Goal: Navigation & Orientation: Go to known website

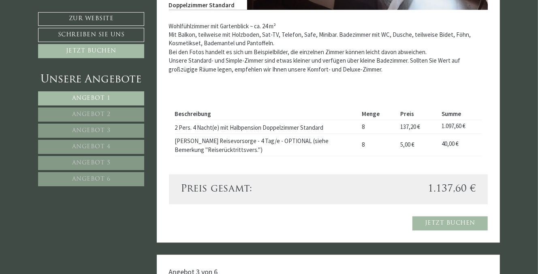
scroll to position [1255, 0]
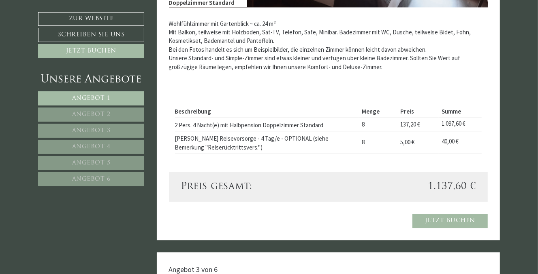
click at [96, 130] on span "Angebot 3" at bounding box center [91, 131] width 38 height 6
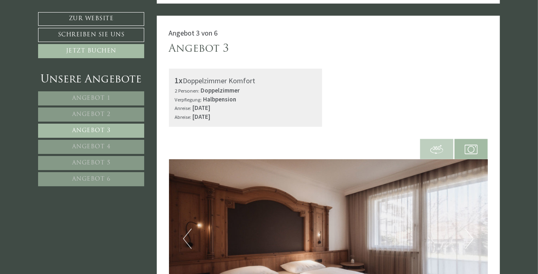
scroll to position [392, 0]
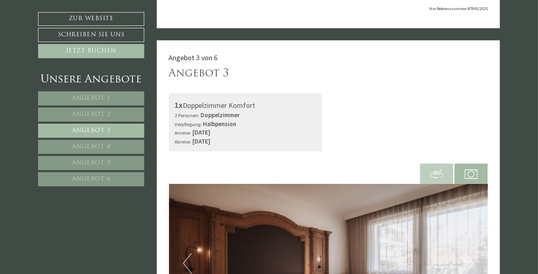
click at [61, 144] on link "Angebot 4" at bounding box center [91, 147] width 106 height 14
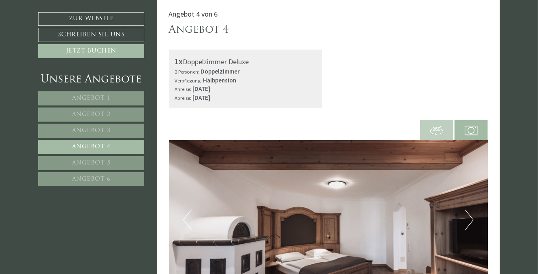
scroll to position [432, 0]
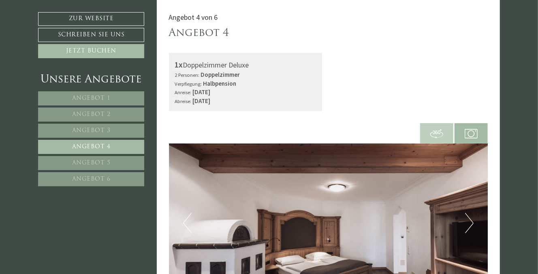
click at [71, 96] on link "Angebot 1" at bounding box center [91, 98] width 106 height 14
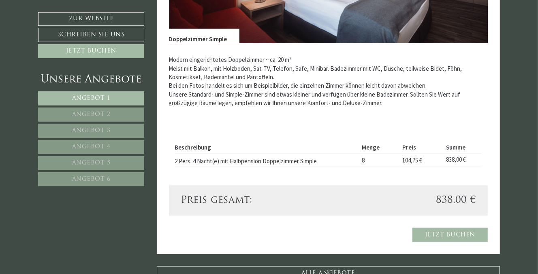
scroll to position [716, 0]
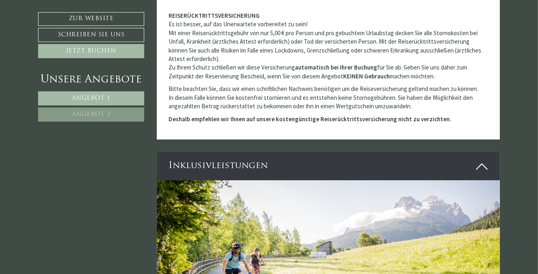
scroll to position [1660, 0]
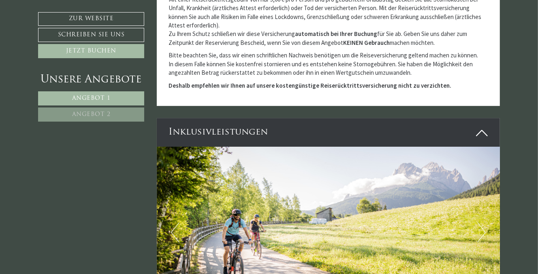
click at [481, 134] on icon at bounding box center [482, 133] width 12 height 14
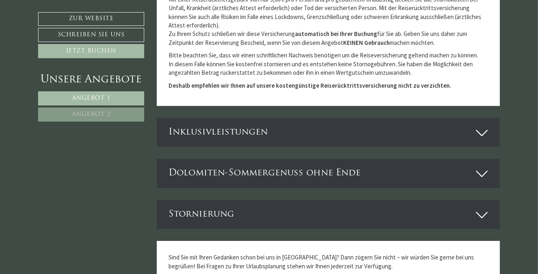
click at [481, 134] on icon at bounding box center [482, 133] width 12 height 14
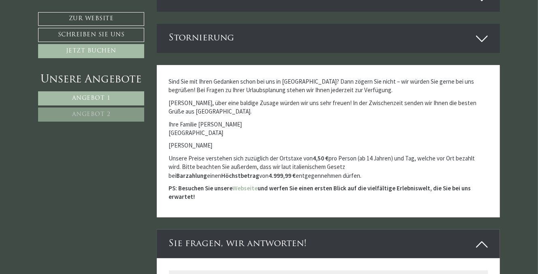
scroll to position [2186, 0]
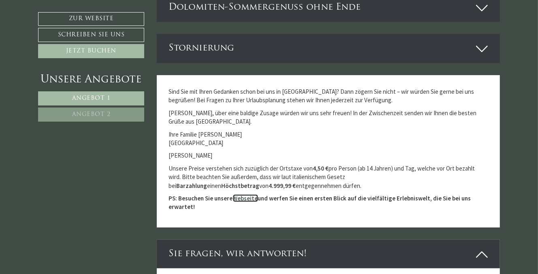
click at [239, 195] on link "Webseite" at bounding box center [245, 199] width 25 height 8
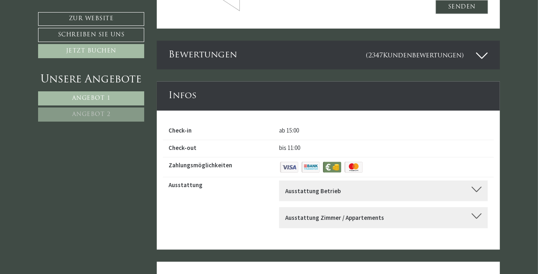
scroll to position [2712, 0]
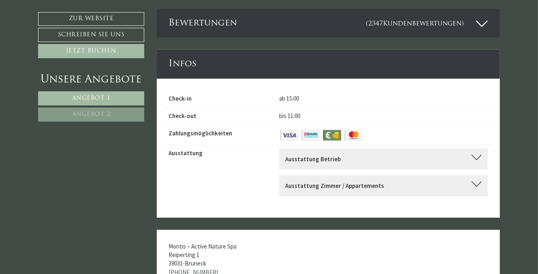
click at [480, 155] on div at bounding box center [476, 158] width 10 height 6
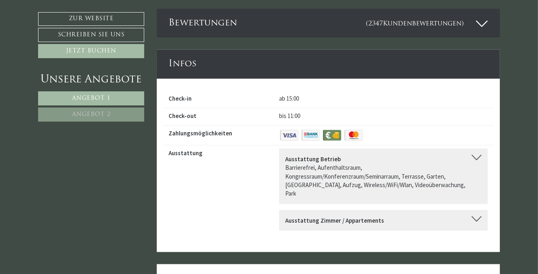
click at [480, 155] on div at bounding box center [476, 158] width 10 height 6
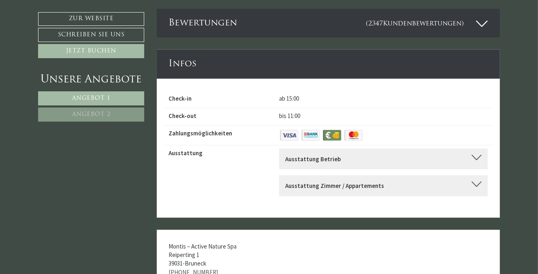
click at [476, 182] on div at bounding box center [476, 185] width 10 height 6
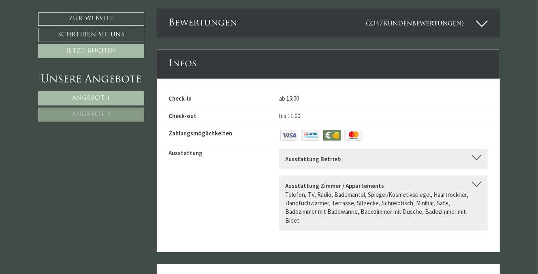
click at [476, 182] on div at bounding box center [476, 185] width 10 height 6
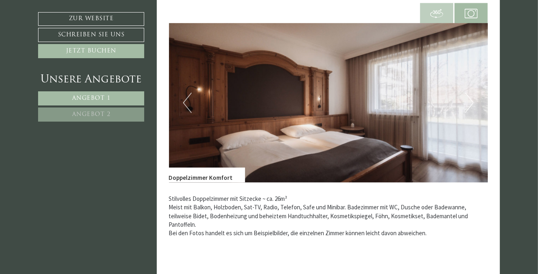
scroll to position [1093, 0]
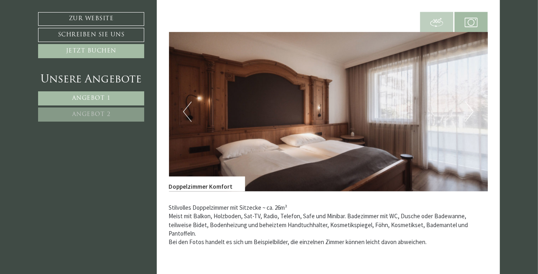
click at [187, 111] on button "Previous" at bounding box center [187, 112] width 9 height 20
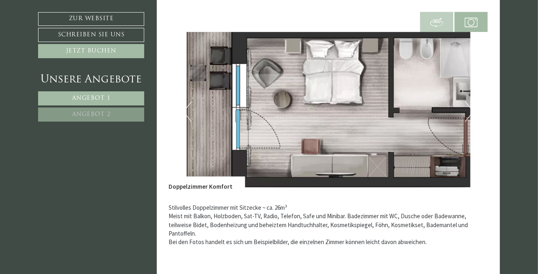
click at [186, 109] on button "Previous" at bounding box center [187, 112] width 9 height 20
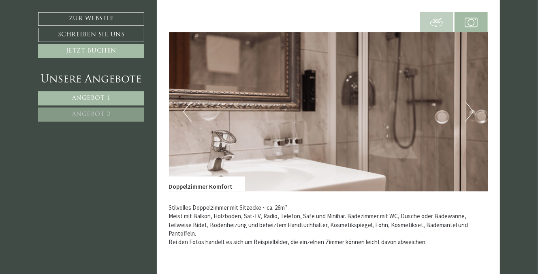
click at [185, 107] on button "Previous" at bounding box center [187, 112] width 9 height 20
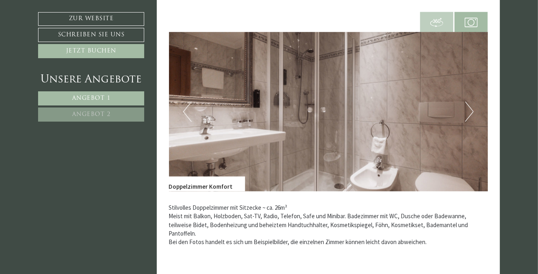
click at [185, 107] on button "Previous" at bounding box center [187, 112] width 9 height 20
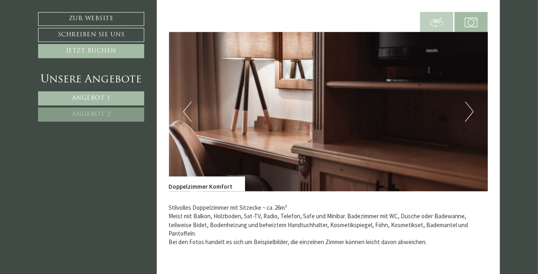
click at [185, 112] on button "Previous" at bounding box center [187, 112] width 9 height 20
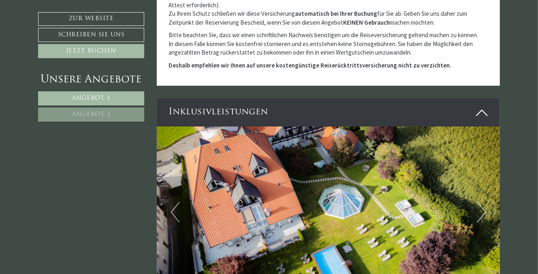
scroll to position [1660, 0]
